Goal: Transaction & Acquisition: Purchase product/service

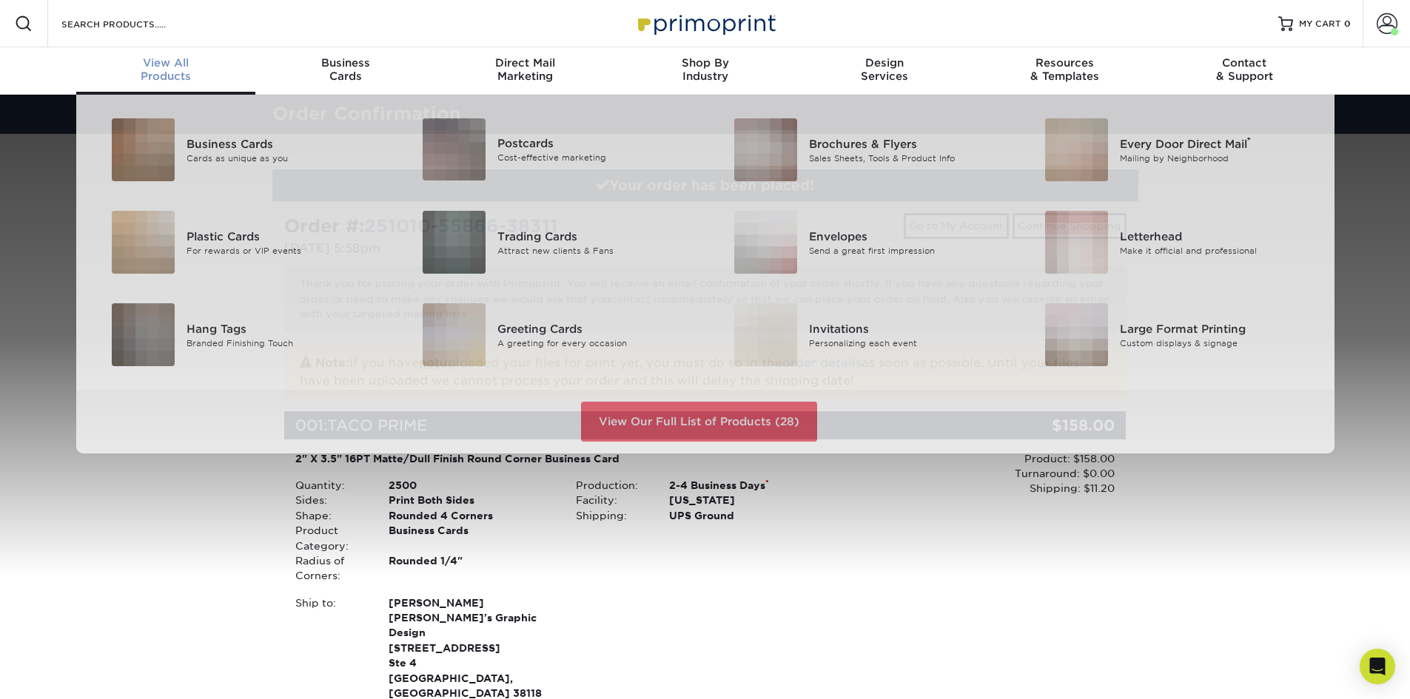
click at [171, 67] on span "View All" at bounding box center [166, 62] width 180 height 13
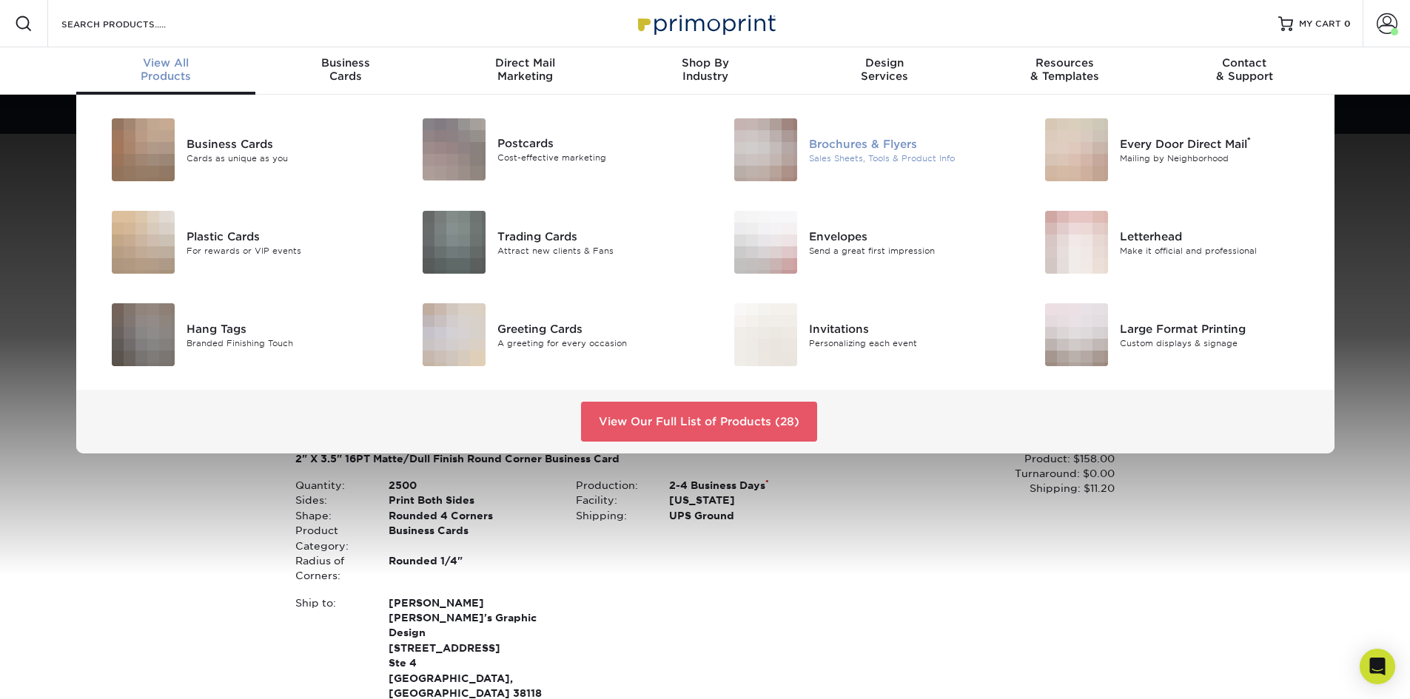
click at [878, 144] on div "Brochures & Flyers" at bounding box center [907, 143] width 196 height 16
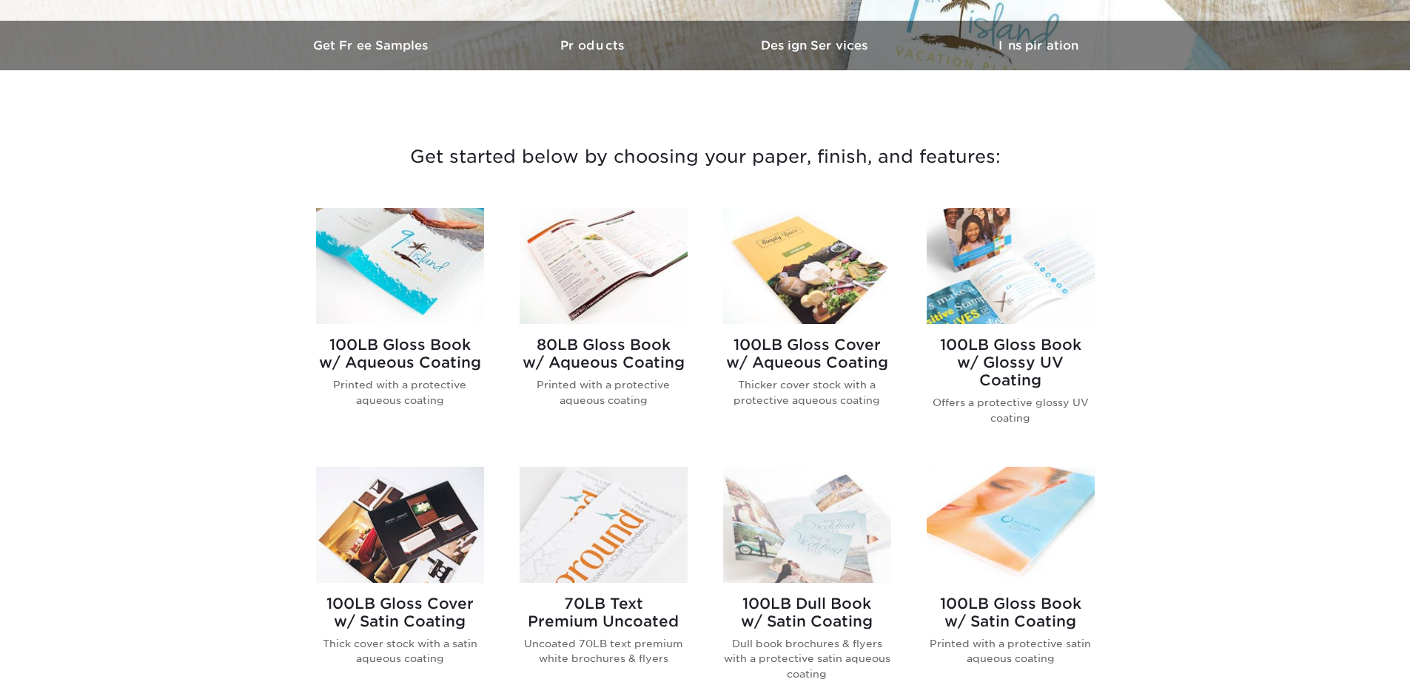
click at [414, 254] on img at bounding box center [400, 266] width 168 height 116
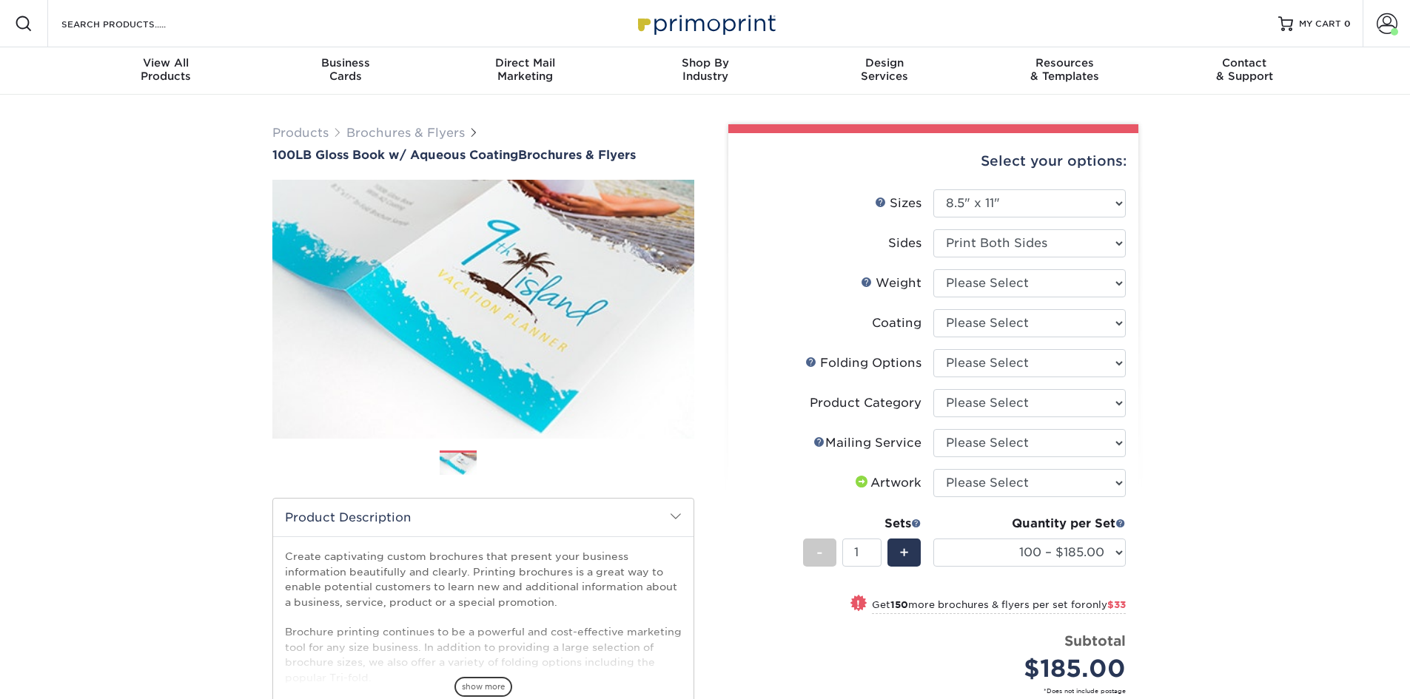
select select "8.50x11.00"
drag, startPoint x: 0, startPoint y: 0, endPoint x: 1018, endPoint y: 290, distance: 1059.0
click at [1018, 290] on select "Please Select 100LB" at bounding box center [1029, 283] width 192 height 28
select select "100LB"
click at [933, 269] on select "Please Select 100LB" at bounding box center [1029, 283] width 192 height 28
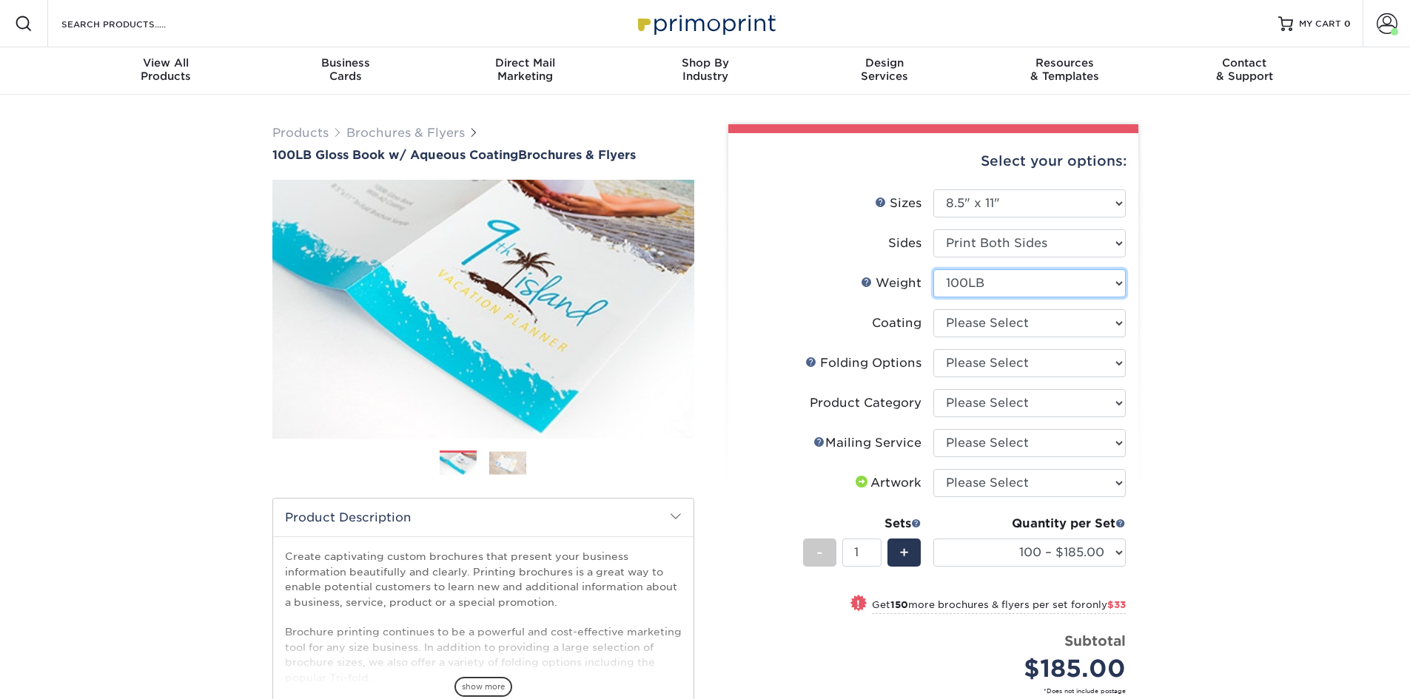
select select "-1"
click at [1001, 328] on select at bounding box center [1029, 323] width 192 height 28
select select "d41dab50-ff65-4f4f-bb17-2afe4d36ae33"
click at [933, 309] on select at bounding box center [1029, 323] width 192 height 28
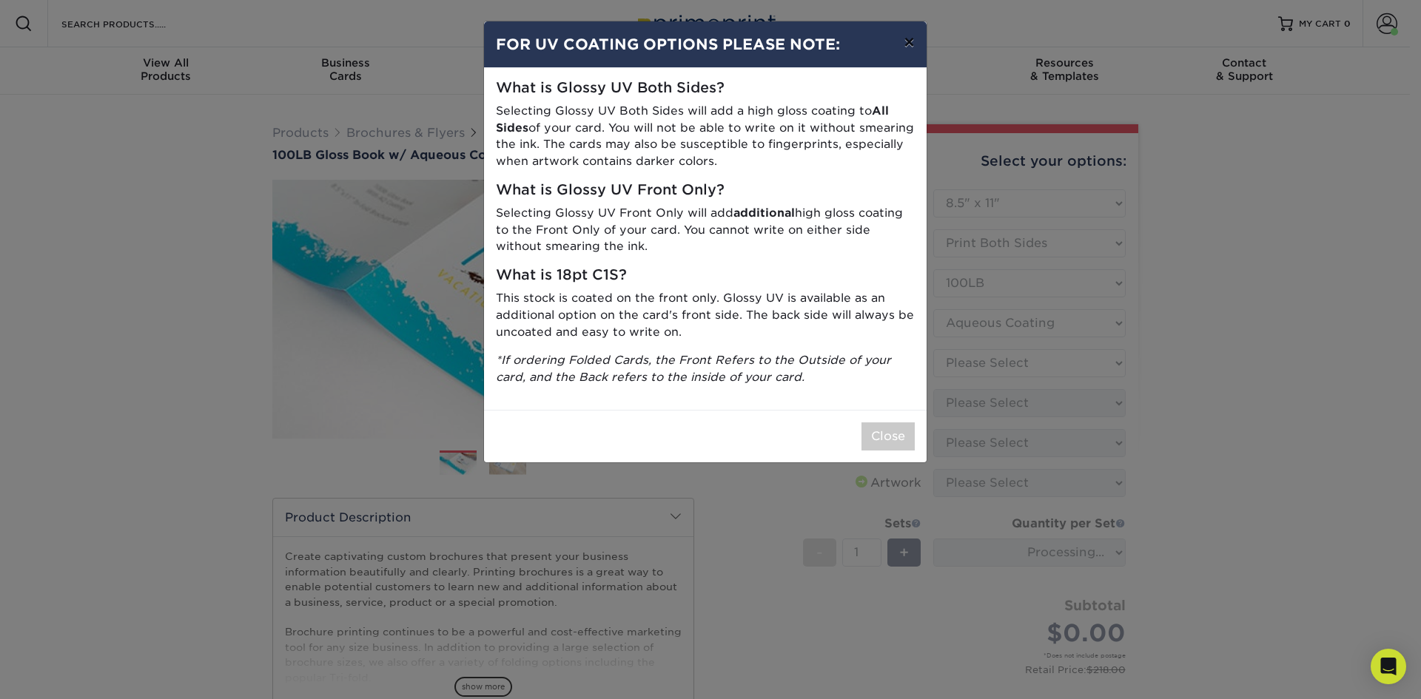
click at [913, 41] on button "×" at bounding box center [909, 41] width 34 height 41
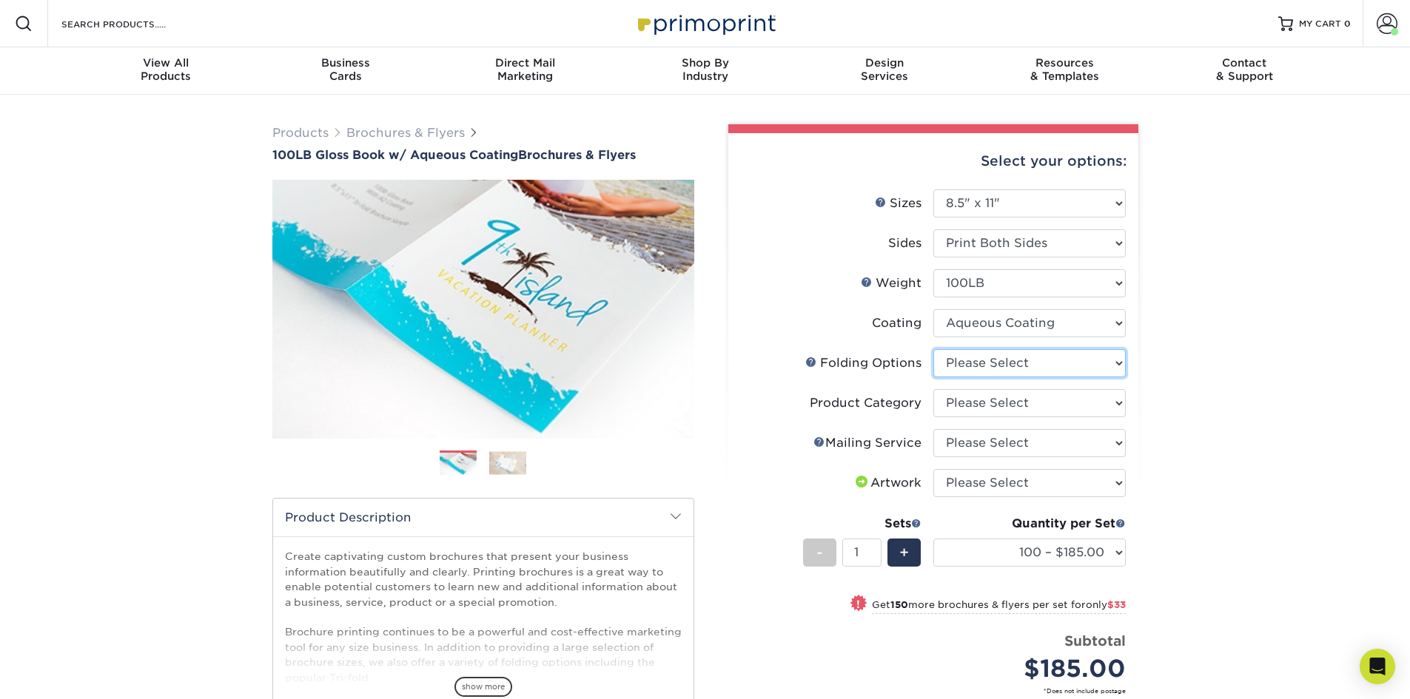
click at [996, 365] on select "Please Select FLAT - No Folding Accordion Fold Half-Fold (Vertical) Half-Fold (…" at bounding box center [1029, 363] width 192 height 28
select select "6bd2fd9e-193e-4811-88f7-94c08206d735"
click at [933, 349] on select "Please Select FLAT - No Folding Accordion Fold Half-Fold (Vertical) Half-Fold (…" at bounding box center [1029, 363] width 192 height 28
click at [1022, 403] on select "Please Select Flyers and Brochures" at bounding box center [1029, 403] width 192 height 28
select select "1a668080-6b7c-4174-b399-2c3833b27ef4"
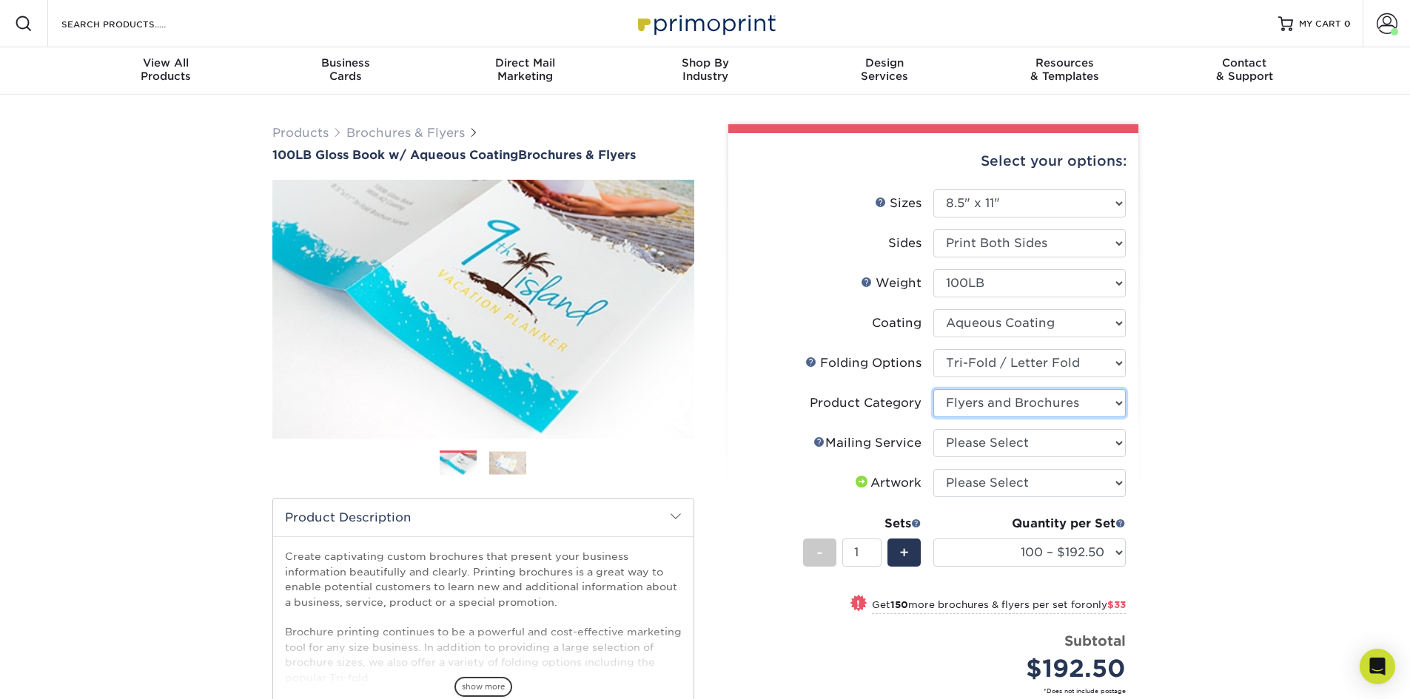
click at [933, 389] on select "Please Select Flyers and Brochures" at bounding box center [1029, 403] width 192 height 28
click at [1007, 449] on select "Please Select No Direct Mailing Service No, I will mail/stamp/imprint Direct Ma…" at bounding box center [1029, 443] width 192 height 28
select select "3e5e9bdd-d78a-4c28-a41d-fe1407925ca6"
click at [933, 429] on select "Please Select No Direct Mailing Service No, I will mail/stamp/imprint Direct Ma…" at bounding box center [1029, 443] width 192 height 28
click at [1070, 486] on select "Please Select I will upload files I need a design - $175" at bounding box center [1029, 483] width 192 height 28
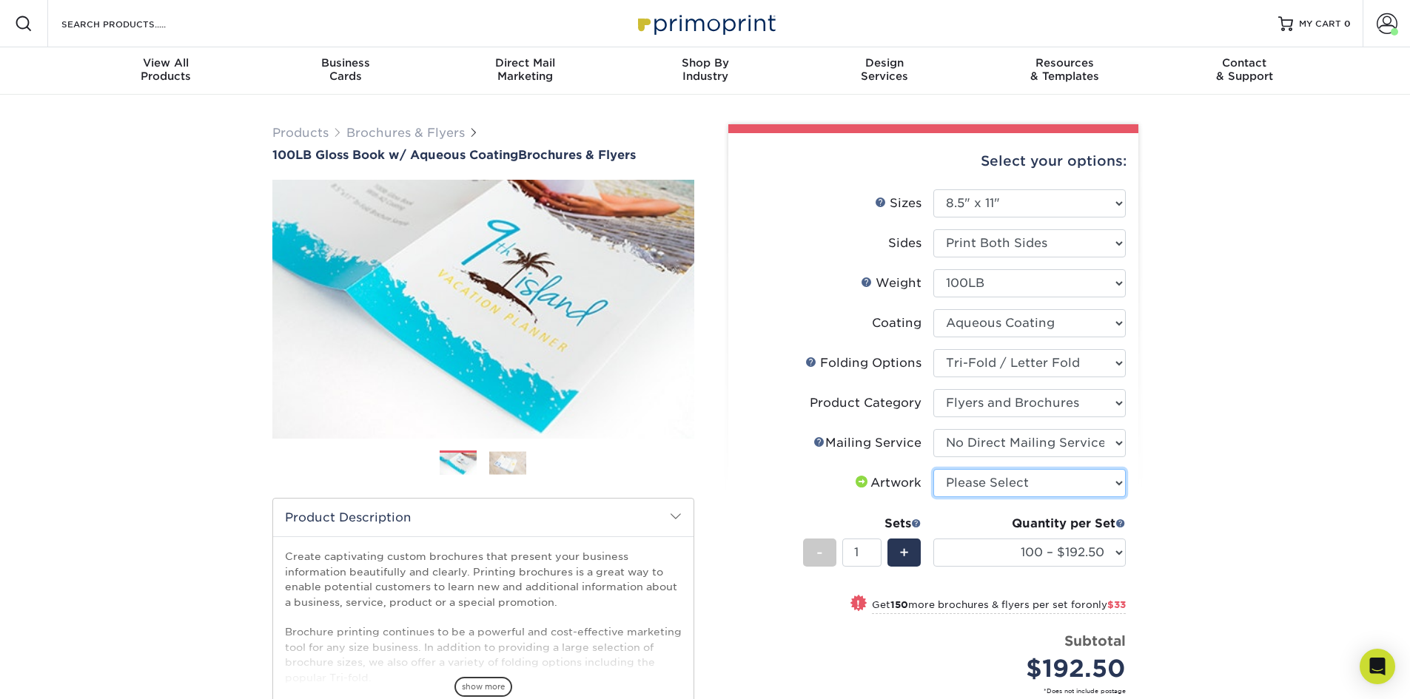
select select "upload"
click at [933, 469] on select "Please Select I will upload files I need a design - $175" at bounding box center [1029, 483] width 192 height 28
click at [1187, 477] on div "Products Brochures & Flyers 100LB Gloss Book w/ Aqueous Coating Brochures & Fly…" at bounding box center [705, 514] width 1410 height 838
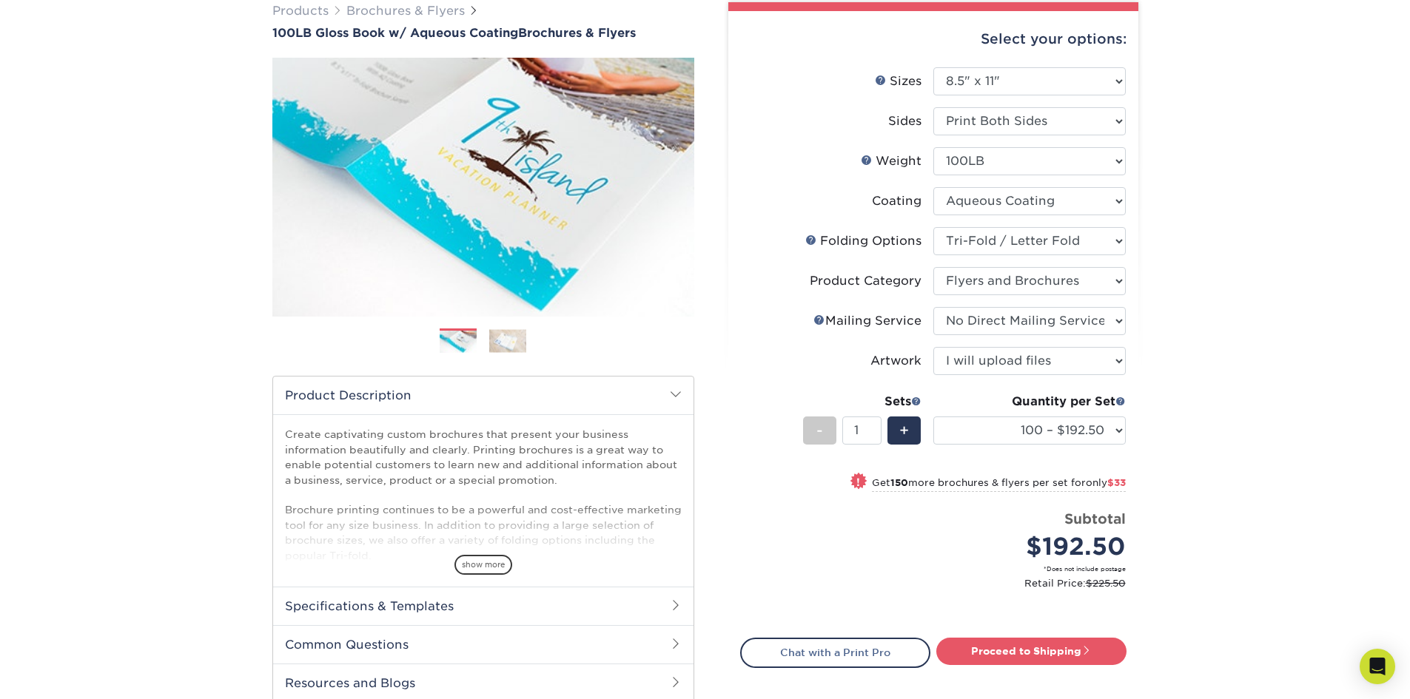
scroll to position [148, 0]
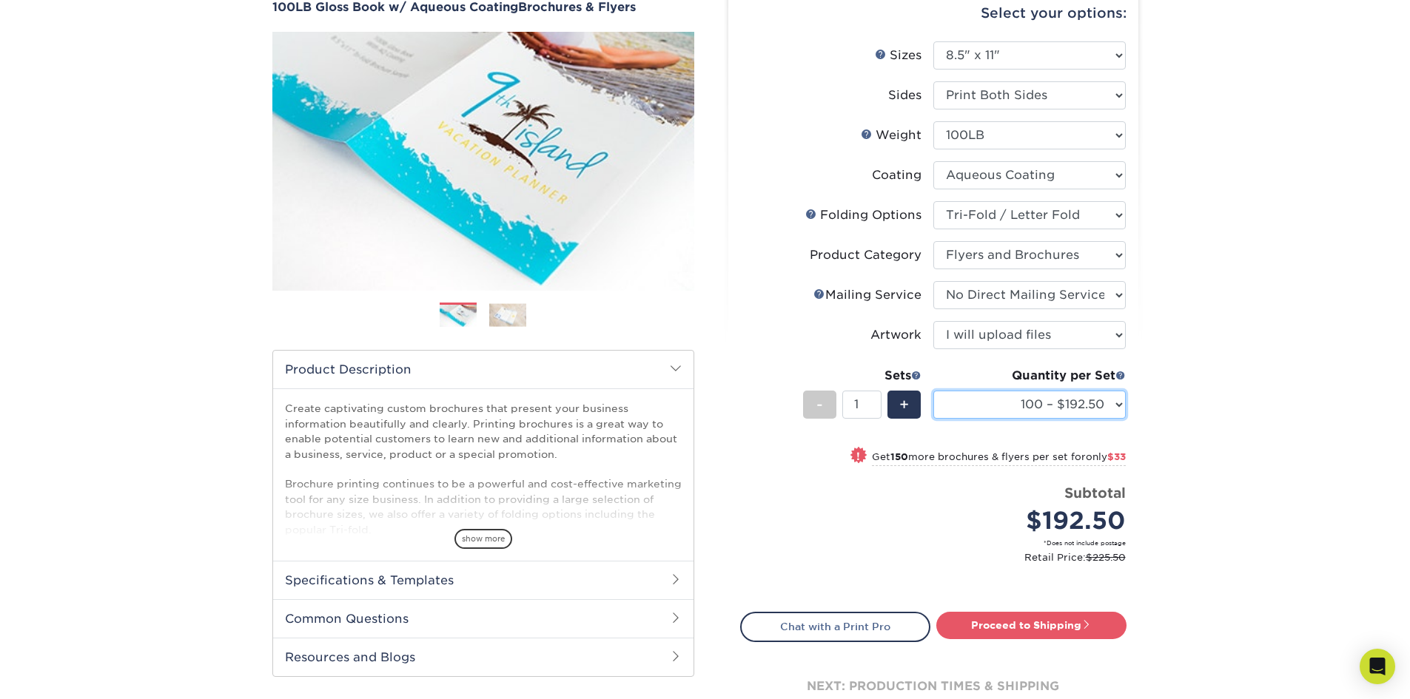
click at [1086, 410] on select "100 – $192.50 250 – $225.50 500 – $239.00 1000 – $277.75 2000 – $347.75 2500 – …" at bounding box center [1029, 405] width 192 height 28
select select "5000 – $541.75"
click at [933, 391] on select "100 – $192.50 250 – $225.50 500 – $239.00 1000 – $277.75 2000 – $347.75 2500 – …" at bounding box center [1029, 405] width 192 height 28
click at [1222, 208] on div "Products Brochures & Flyers 100LB Gloss Book w/ Aqueous Coating Brochures & Fly…" at bounding box center [705, 366] width 1410 height 838
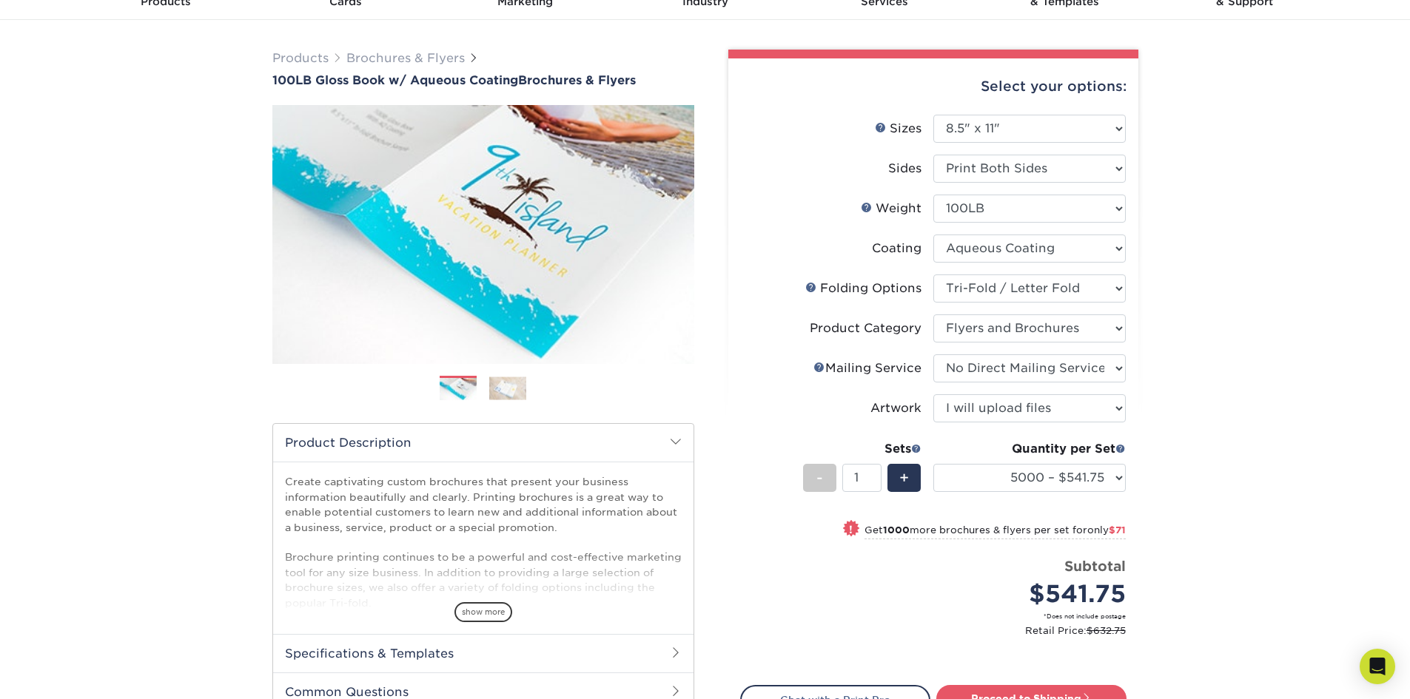
scroll to position [222, 0]
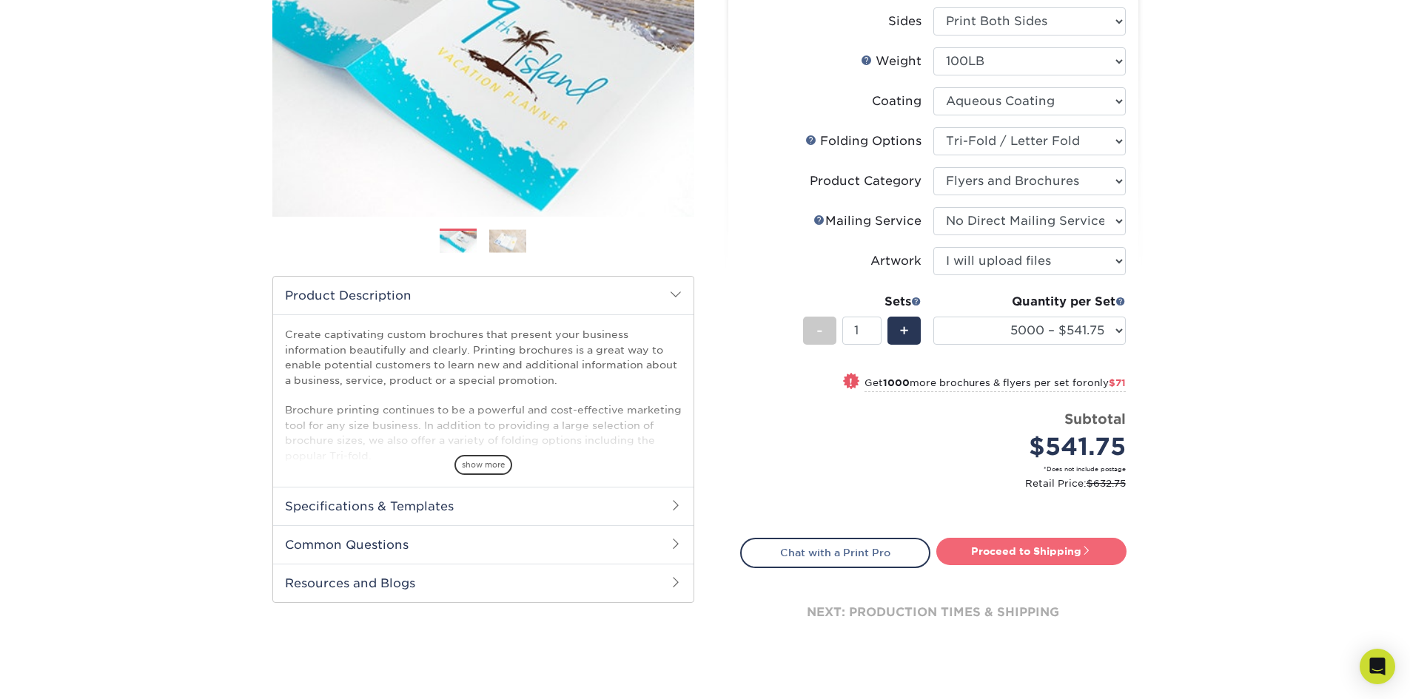
click at [1087, 554] on span at bounding box center [1086, 551] width 10 height 10
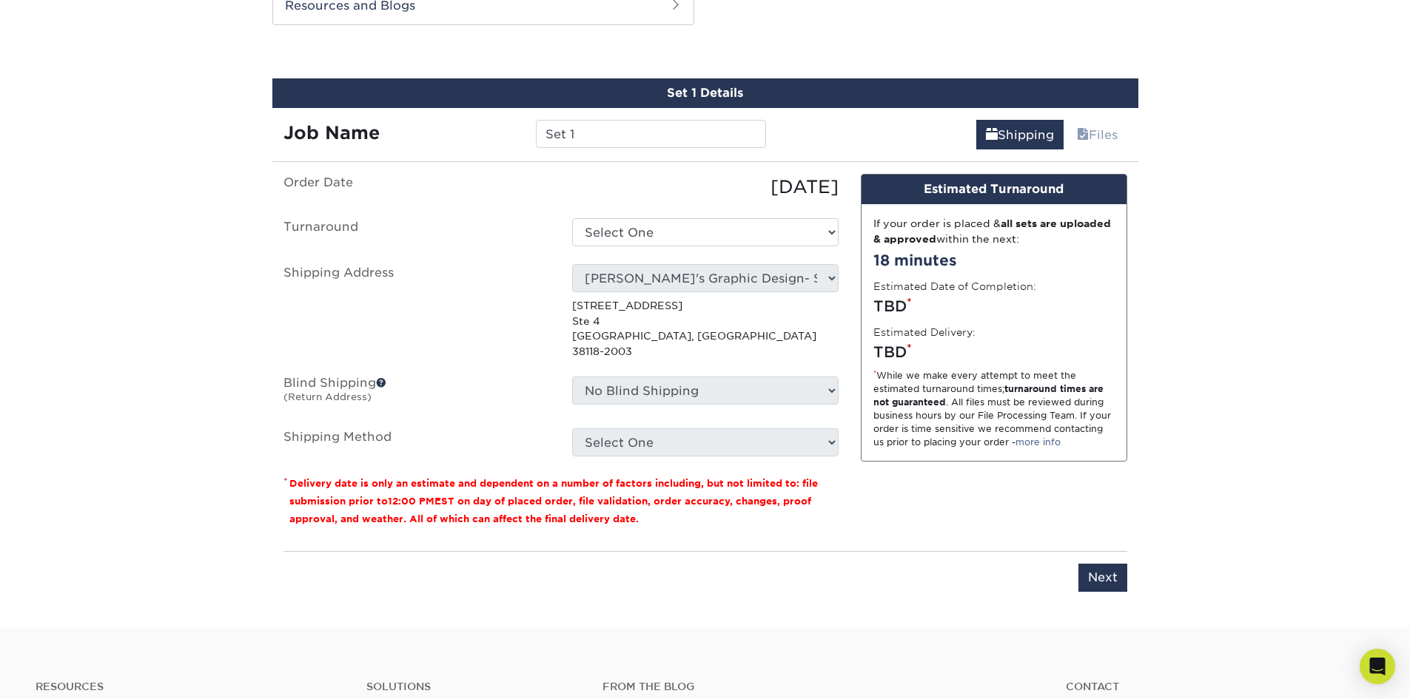
scroll to position [801, 0]
drag, startPoint x: 574, startPoint y: 132, endPoint x: 496, endPoint y: 127, distance: 77.8
click at [496, 127] on div "Job Name Set 1" at bounding box center [525, 133] width 506 height 28
type input "S"
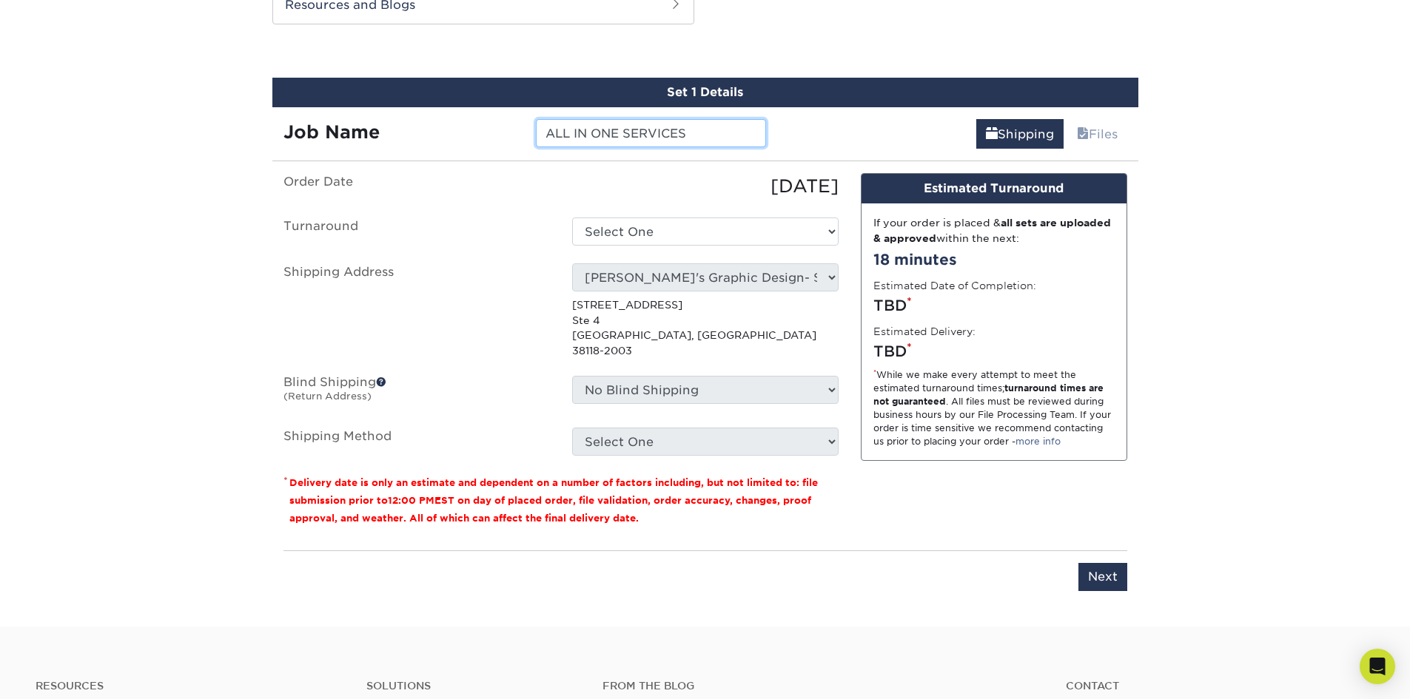
type input "ALL IN ONE SERVICES"
click at [704, 236] on select "Select One 2-4 Business Days 2 Day Next Business Day" at bounding box center [705, 232] width 266 height 28
select select "8f98d932-72f8-479e-b25e-5eaf0450bbae"
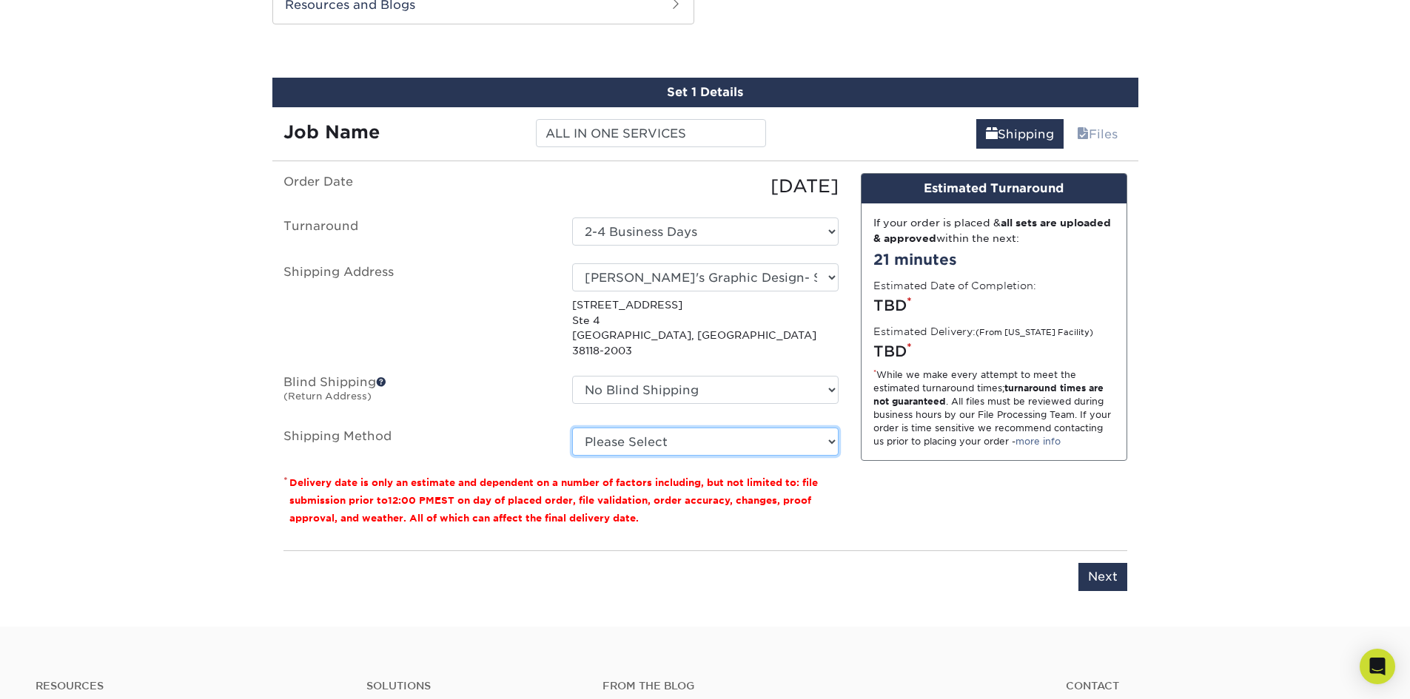
click at [684, 428] on select "Please Select Ground Shipping (+$62.60) 3 Day Shipping Service (+$152.08) 2 Day…" at bounding box center [705, 442] width 266 height 28
select select "03"
click at [572, 428] on select "Please Select Ground Shipping (+$62.60) 3 Day Shipping Service (+$152.08) 2 Day…" at bounding box center [705, 442] width 266 height 28
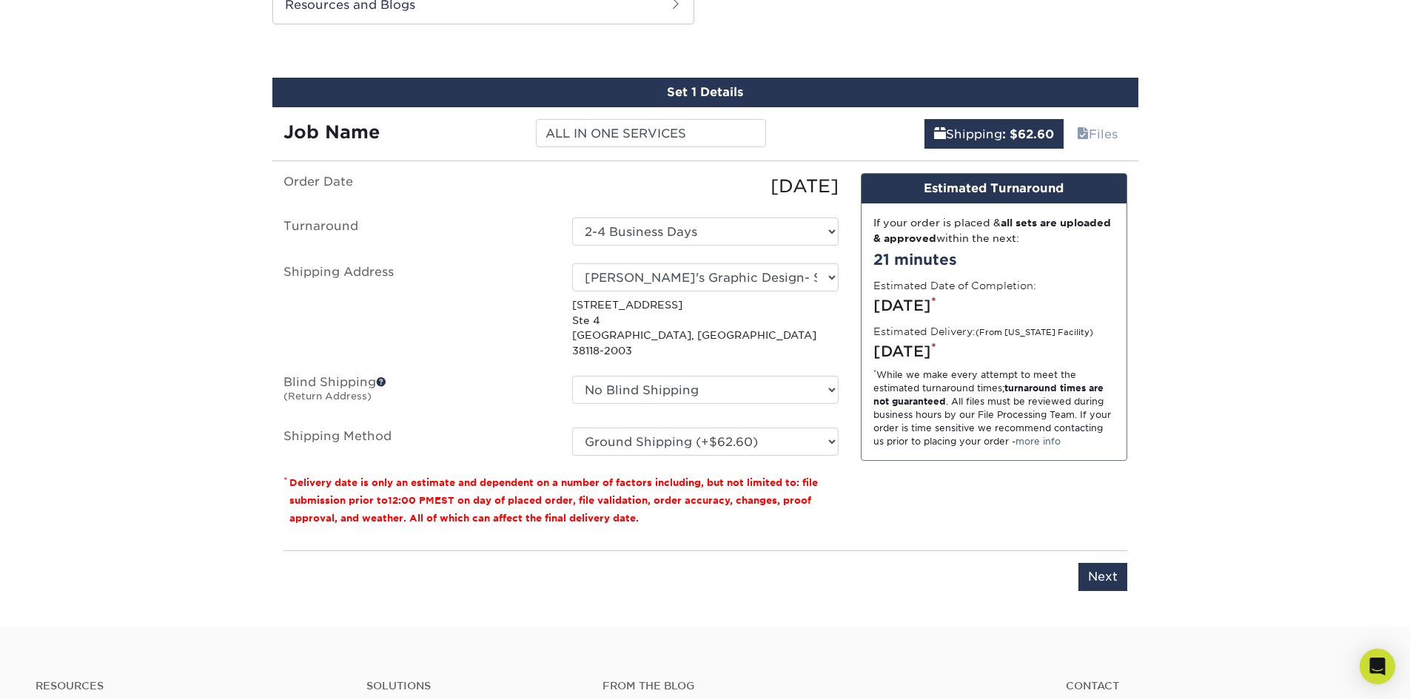
click at [1042, 551] on div "Please enter job name and select desired turnaround time. Please enter job name…" at bounding box center [705, 571] width 844 height 41
click at [1101, 563] on input "Next" at bounding box center [1102, 577] width 49 height 28
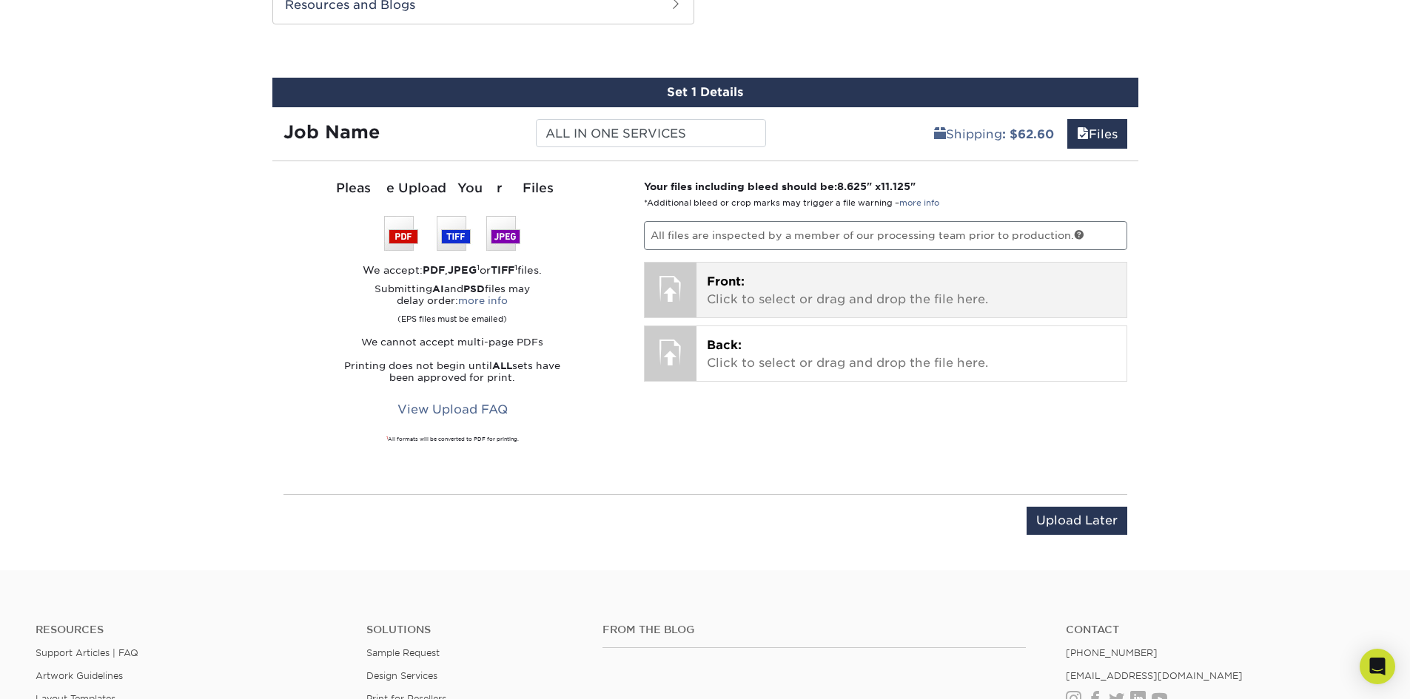
click at [776, 289] on p "Front: Click to select or drag and drop the file here." at bounding box center [911, 291] width 409 height 36
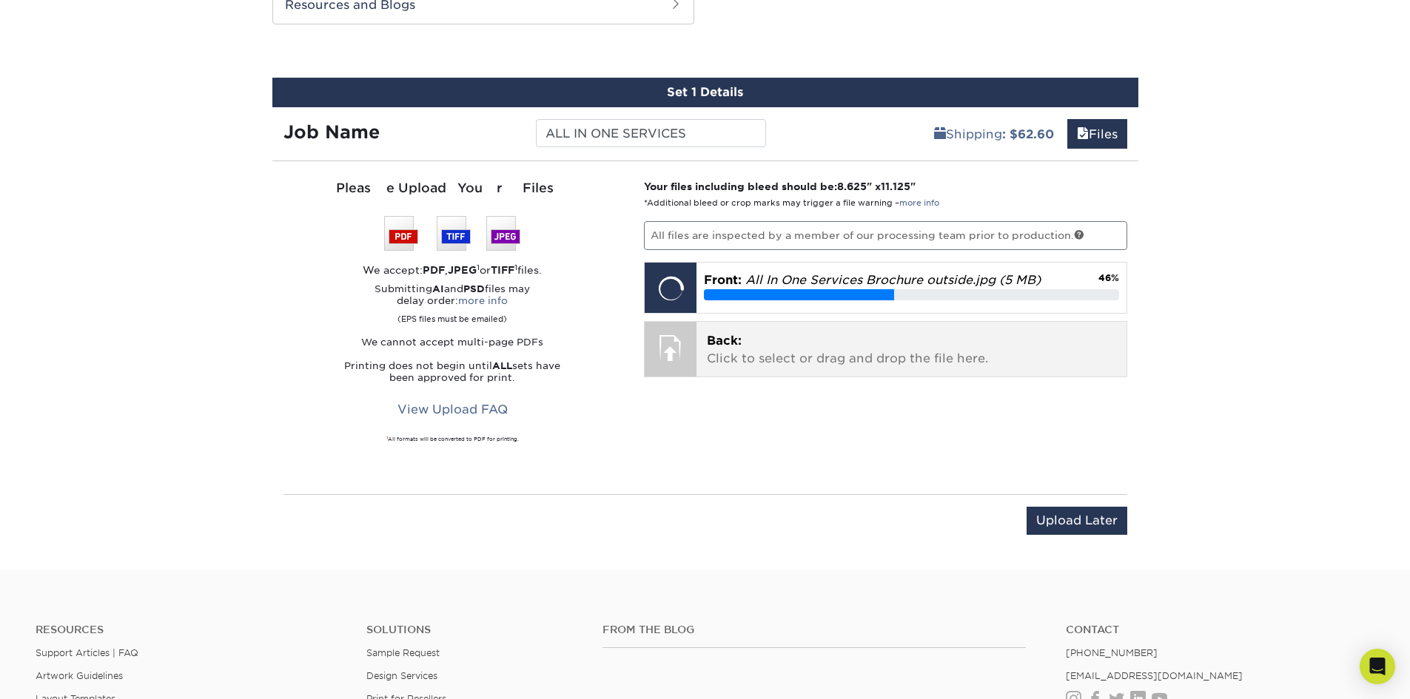
click at [884, 347] on p "Back: Click to select or drag and drop the file here." at bounding box center [911, 350] width 409 height 36
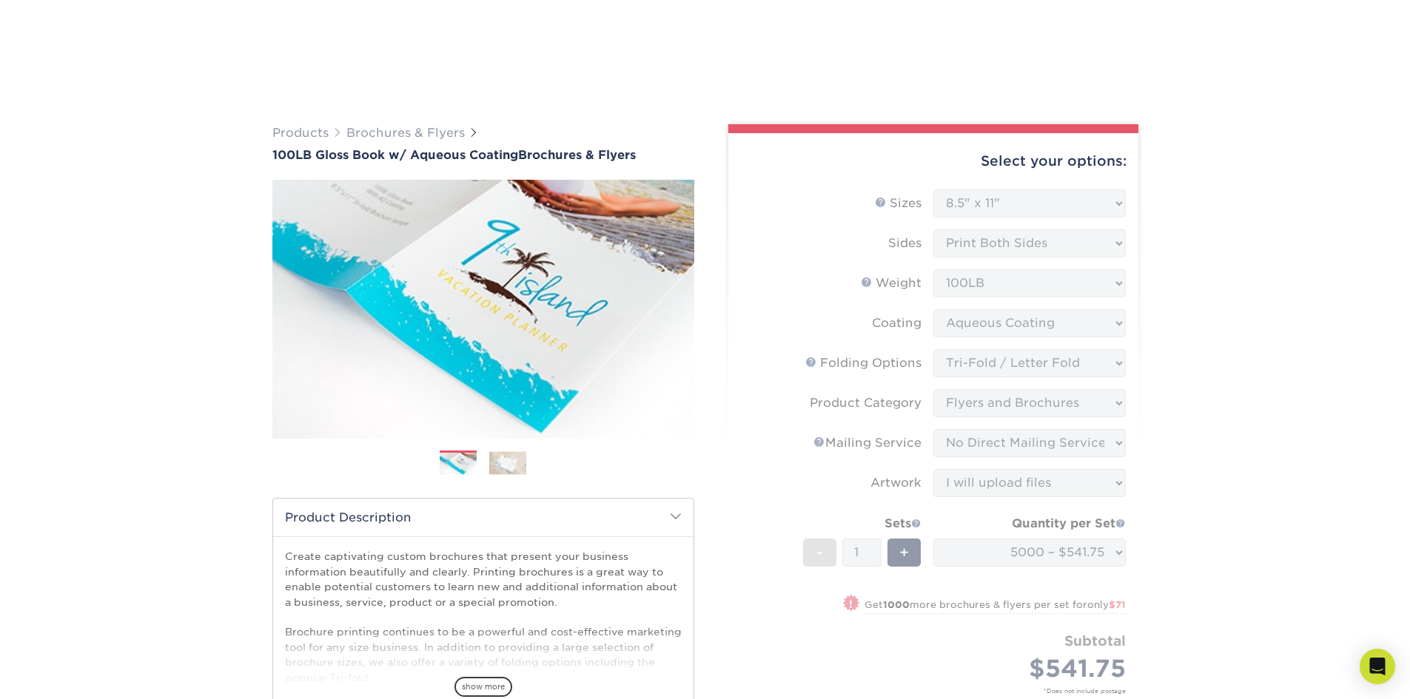
select select "8.50x11.00"
select select "6bd2fd9e-193e-4811-88f7-94c08206d735"
select select "1a668080-6b7c-4174-b399-2c3833b27ef4"
select select "3e5e9bdd-d78a-4c28-a41d-fe1407925ca6"
select select "upload"
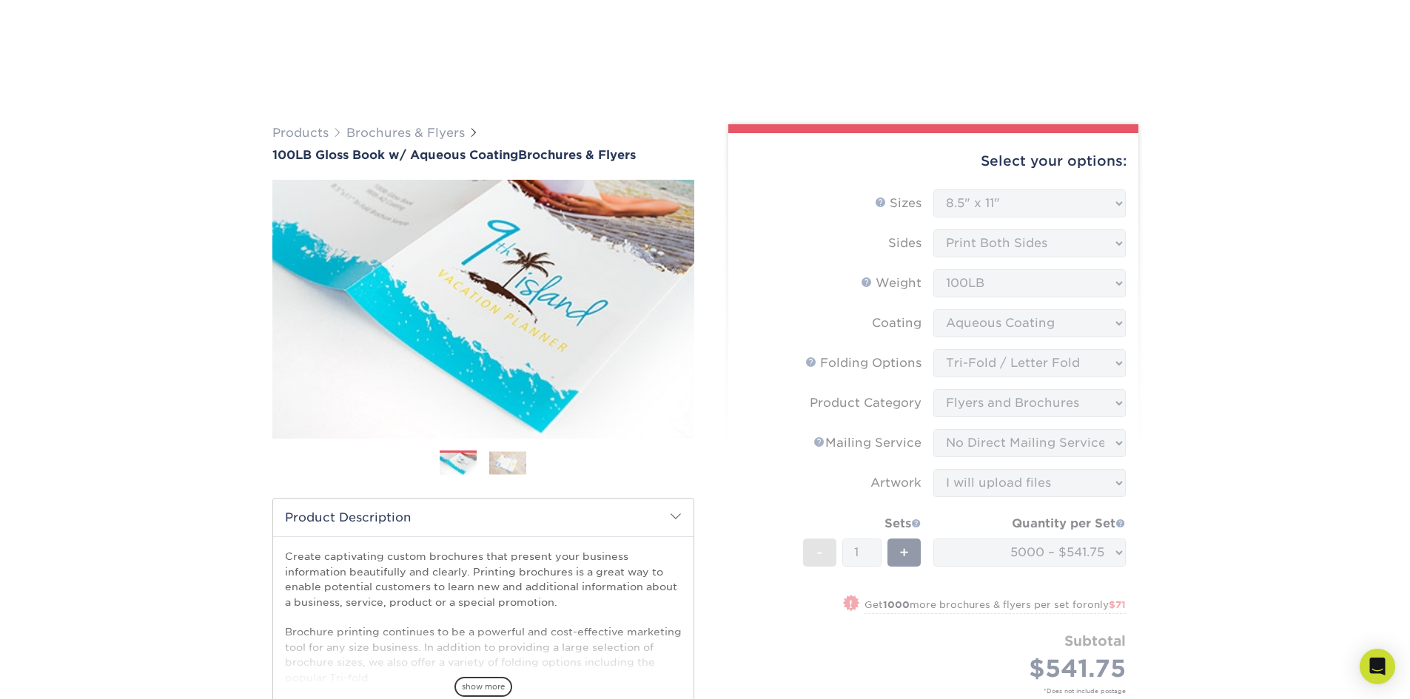
select select "5000 – $541.75"
click at [0, 0] on input "View Guides" at bounding box center [0, 0] width 0 height 0
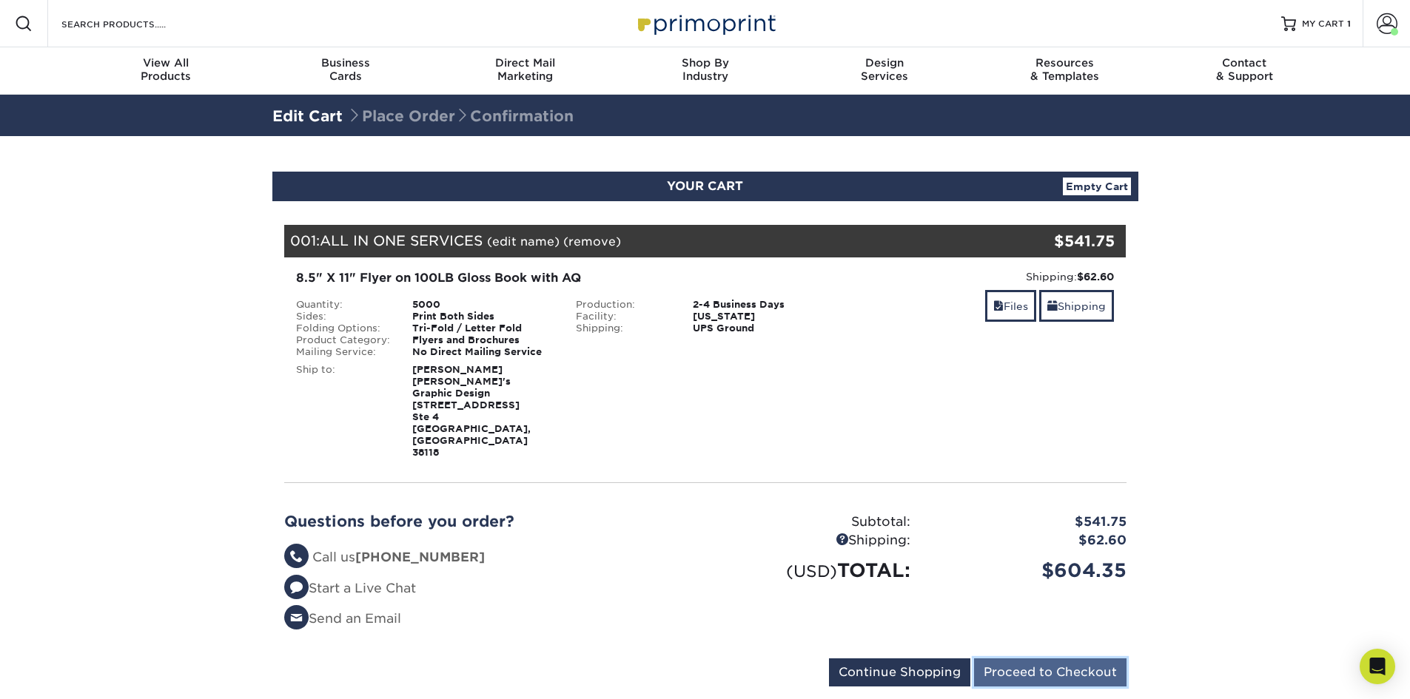
click at [1085, 659] on input "Proceed to Checkout" at bounding box center [1050, 673] width 152 height 28
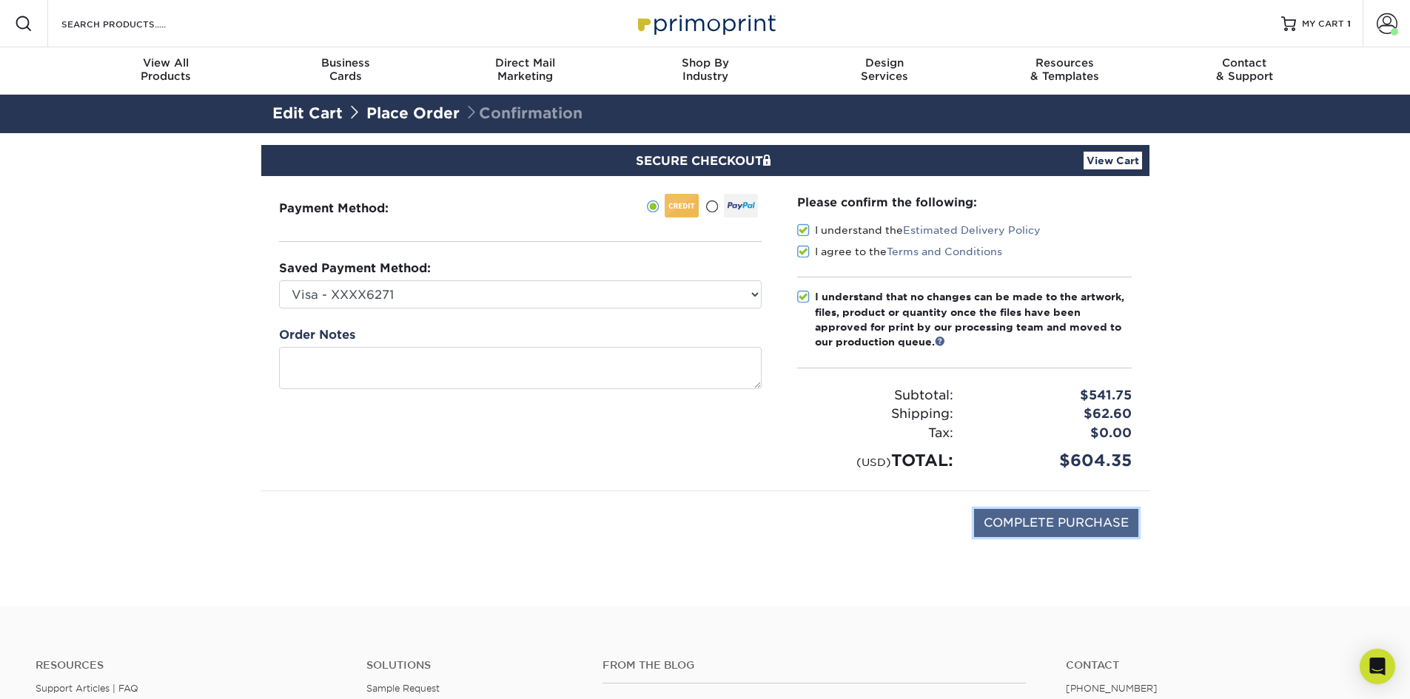
click at [1049, 520] on input "COMPLETE PURCHASE" at bounding box center [1056, 523] width 164 height 28
type input "PROCESSING, PLEASE WAIT..."
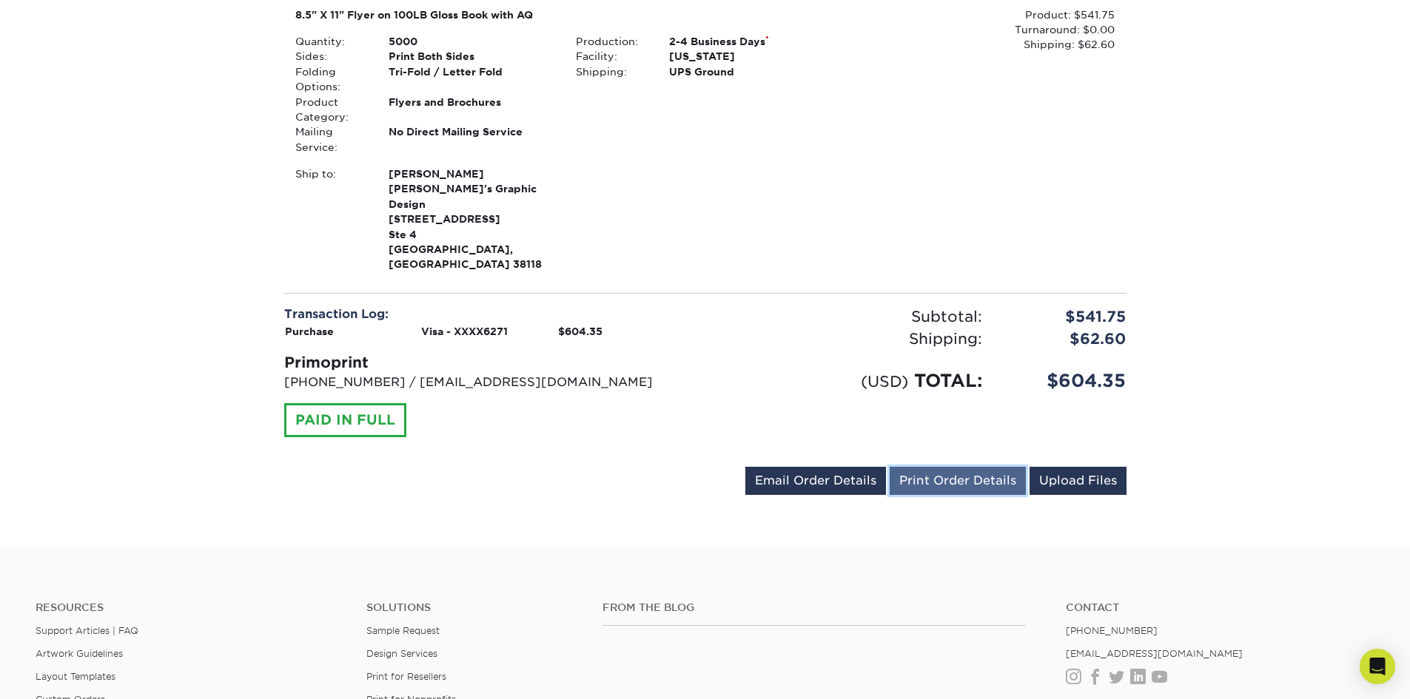
click at [973, 467] on link "Print Order Details" at bounding box center [958, 481] width 136 height 28
